Goal: Task Accomplishment & Management: Complete application form

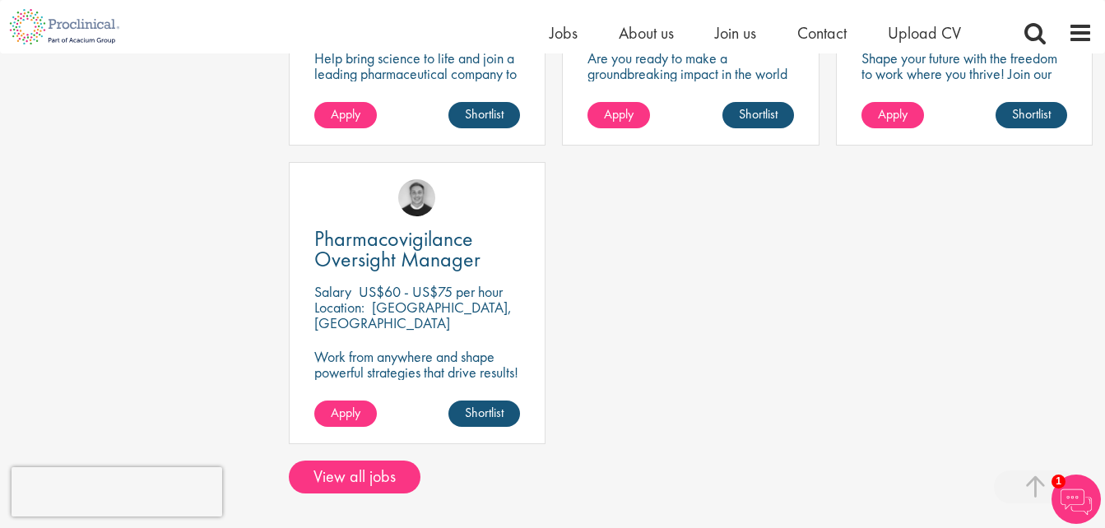
scroll to position [987, 0]
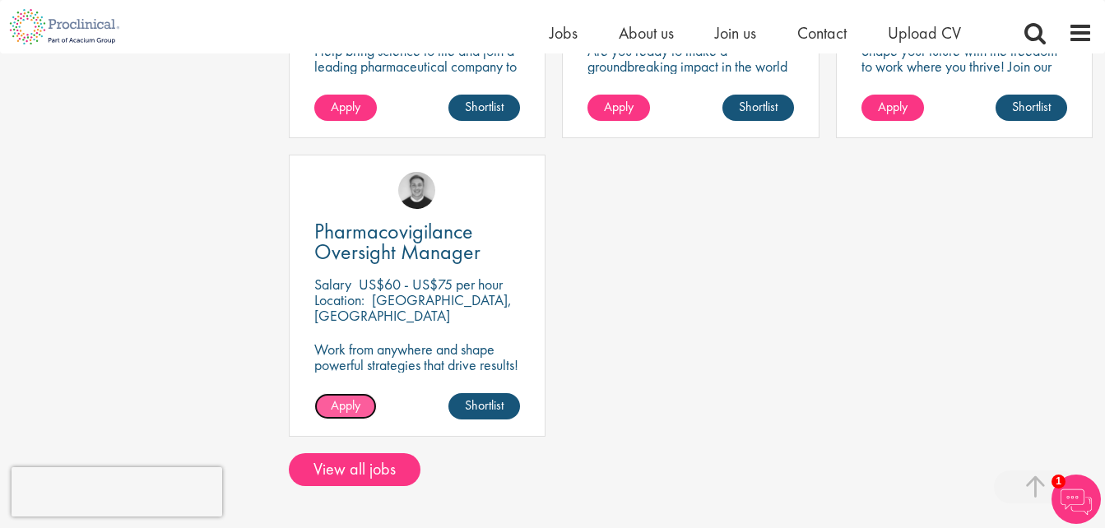
click at [338, 406] on span "Apply" at bounding box center [346, 405] width 30 height 17
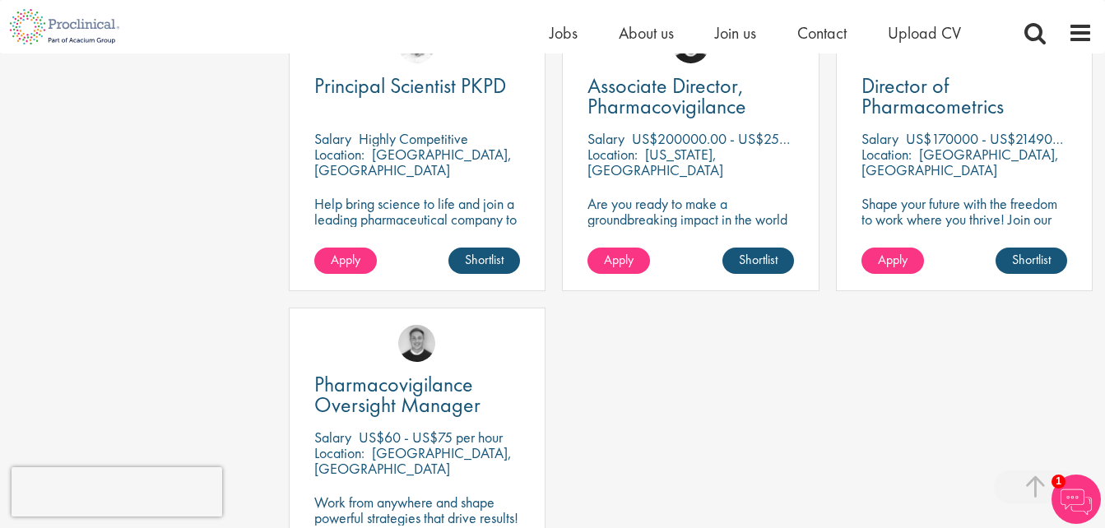
scroll to position [823, 0]
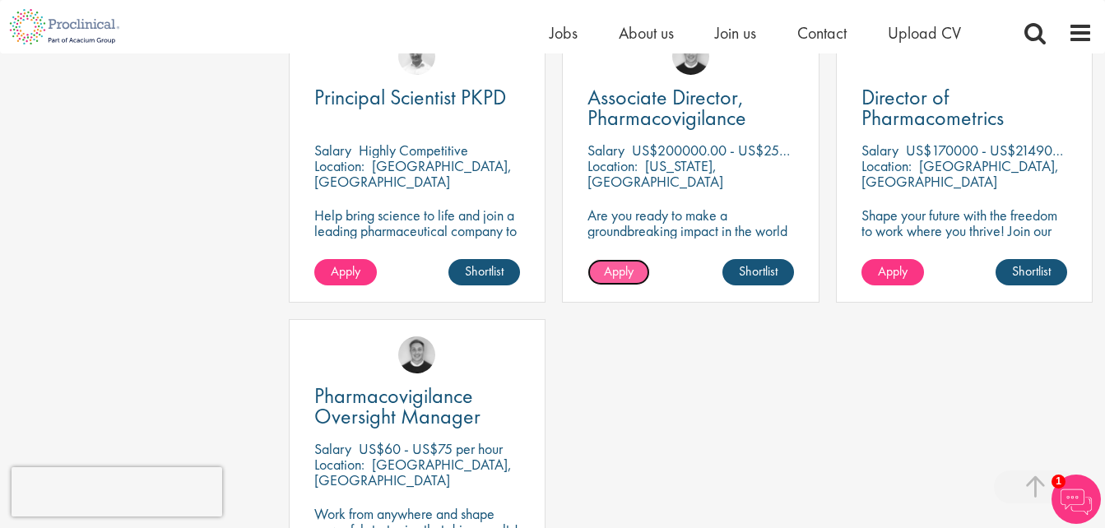
click at [613, 271] on span "Apply" at bounding box center [619, 271] width 30 height 17
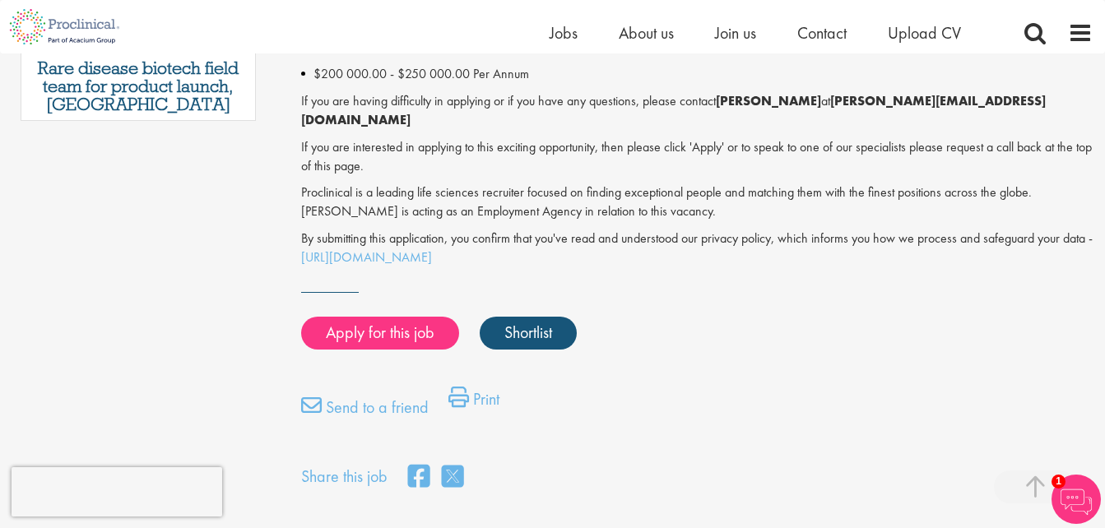
scroll to position [1070, 0]
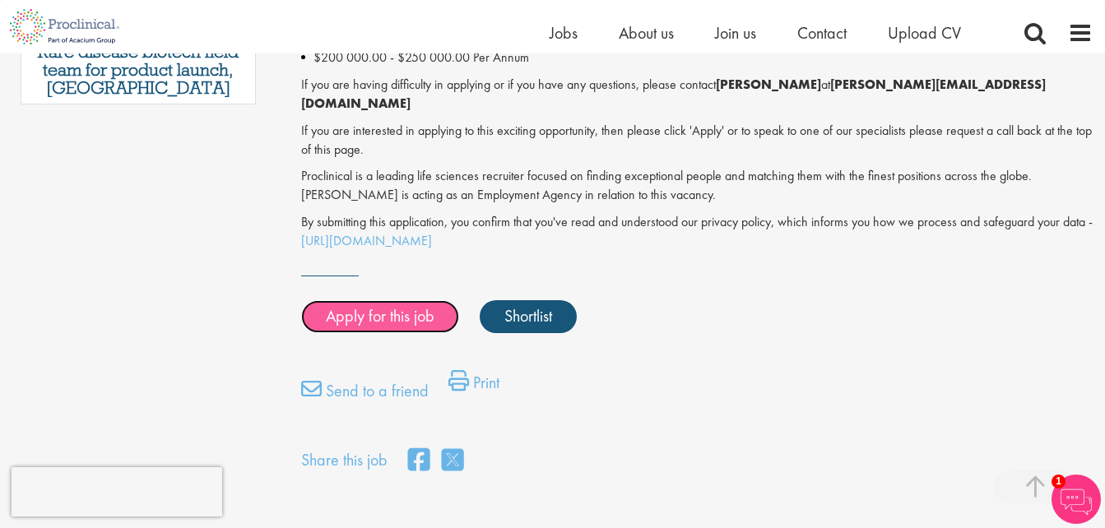
click at [342, 300] on link "Apply for this job" at bounding box center [380, 316] width 158 height 33
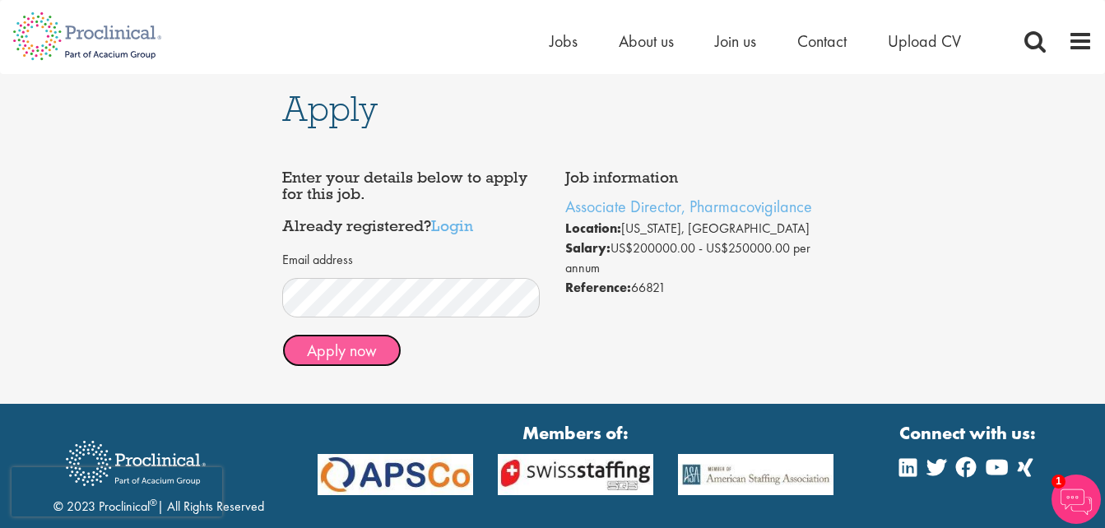
click at [320, 342] on button "Apply now" at bounding box center [341, 350] width 119 height 33
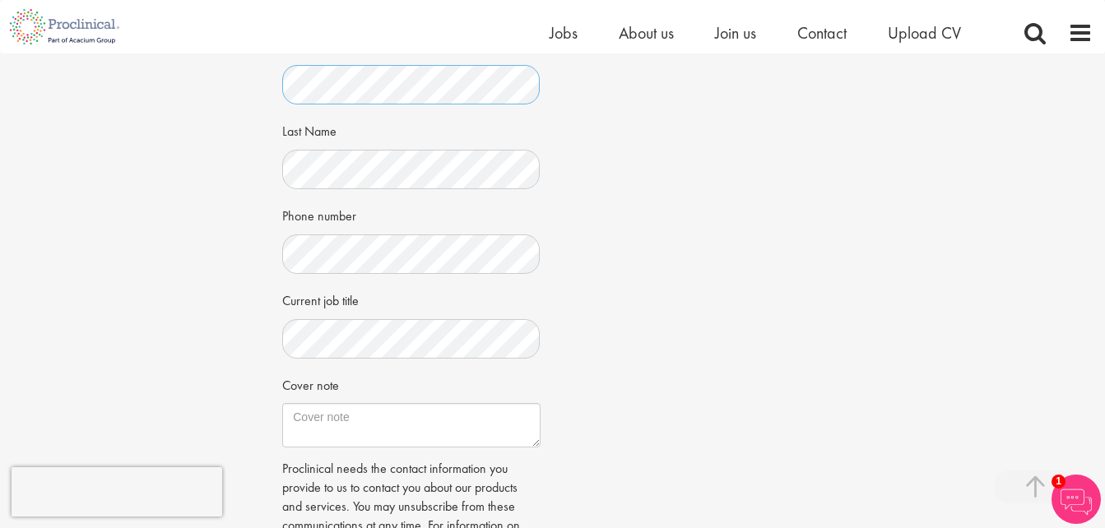
scroll to position [411, 0]
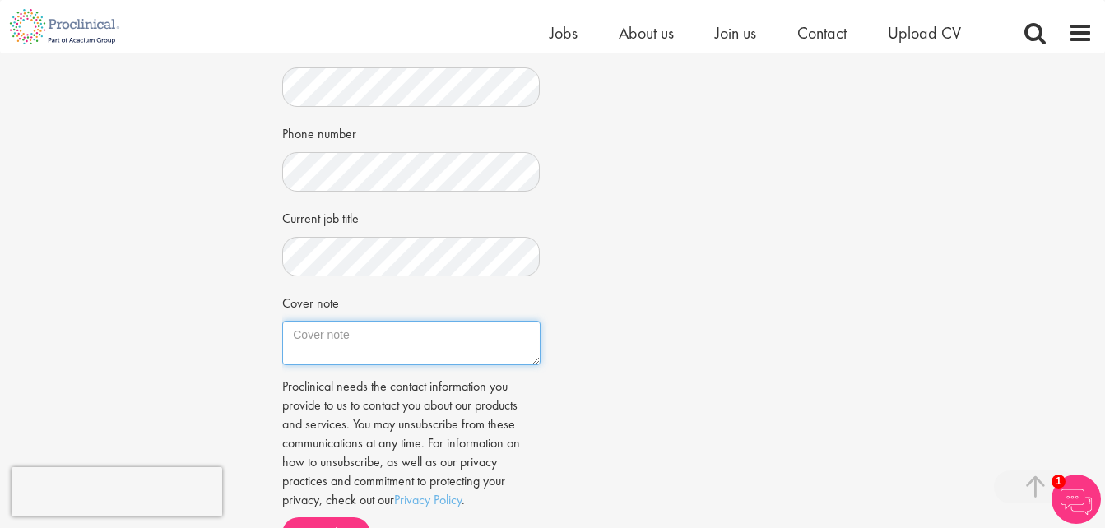
click at [330, 333] on textarea "Cover note" at bounding box center [411, 343] width 258 height 44
click at [320, 347] on textarea "Cover note" at bounding box center [411, 343] width 258 height 44
click at [309, 337] on textarea "Cover note" at bounding box center [411, 343] width 258 height 44
click at [304, 330] on textarea "Cover note" at bounding box center [411, 343] width 258 height 44
paste textarea "I am pleased to submit my application for the Associate Director, Pharmacovigil…"
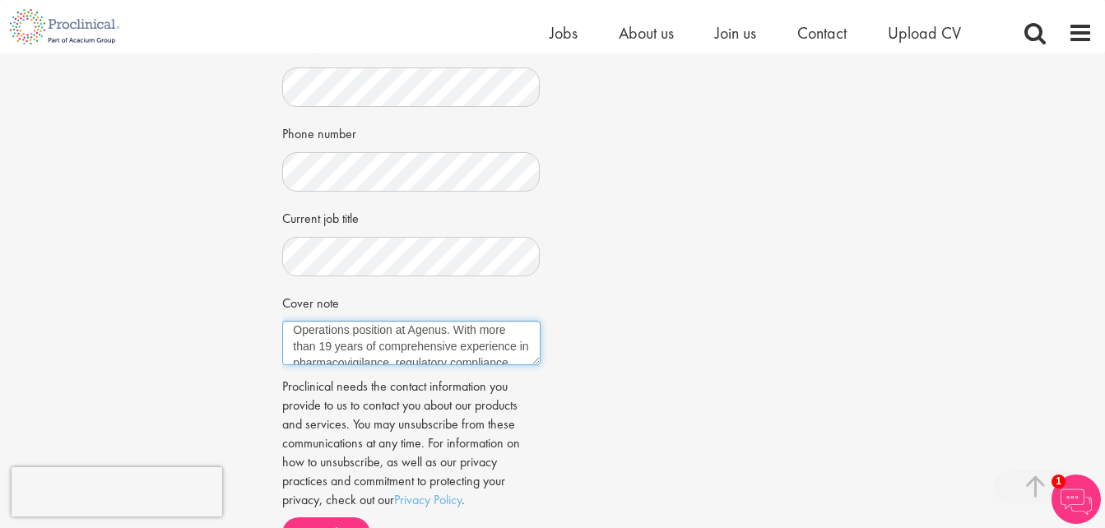
scroll to position [27, 0]
click at [442, 341] on textarea "I am pleased to submit my application for the Associate Director, Pharmacovigil…" at bounding box center [411, 343] width 258 height 44
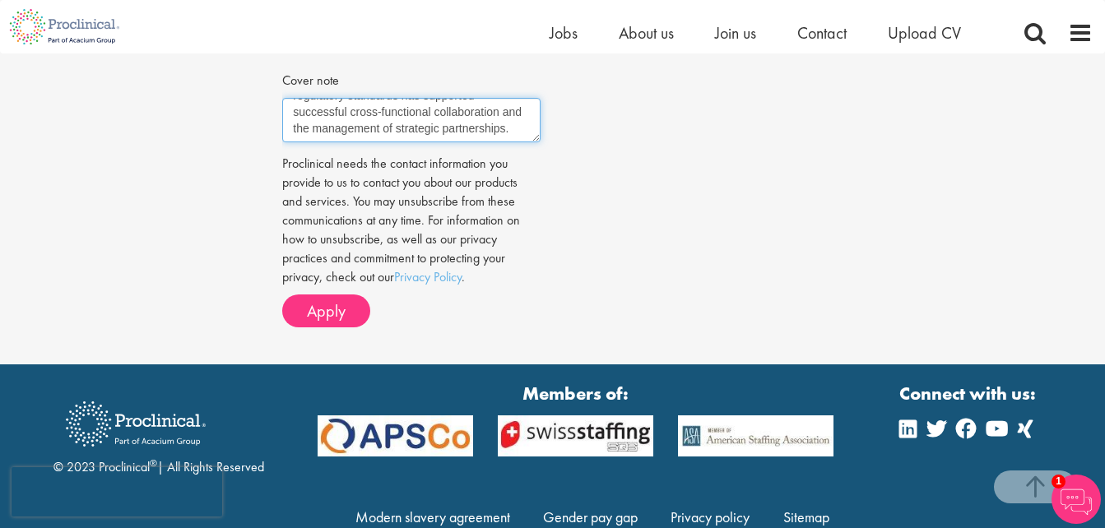
scroll to position [659, 0]
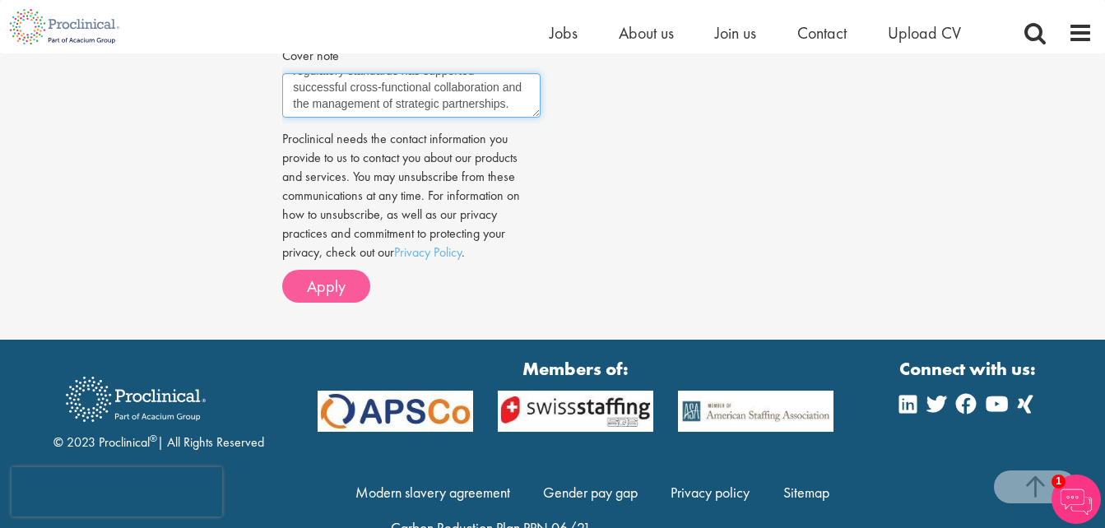
type textarea "I am pleased to submit my application for the Associate Director, Pharmacovigil…"
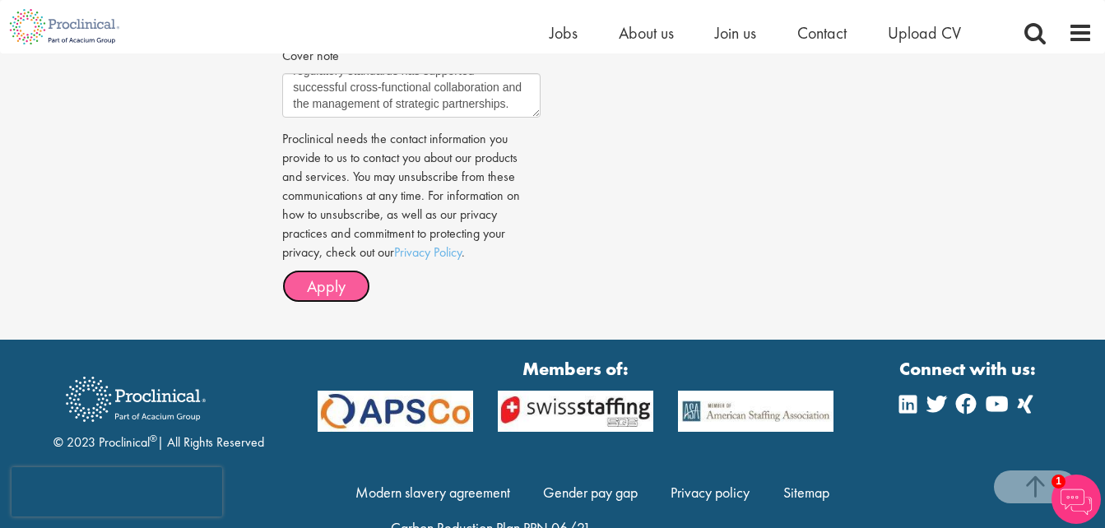
click at [342, 282] on span "Apply" at bounding box center [326, 286] width 39 height 21
